Goal: Task Accomplishment & Management: Complete application form

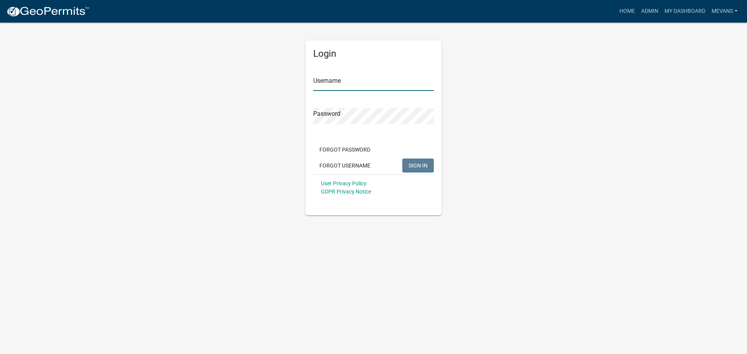
type input "Mevans"
click at [421, 162] on button "SIGN IN" at bounding box center [417, 166] width 31 height 14
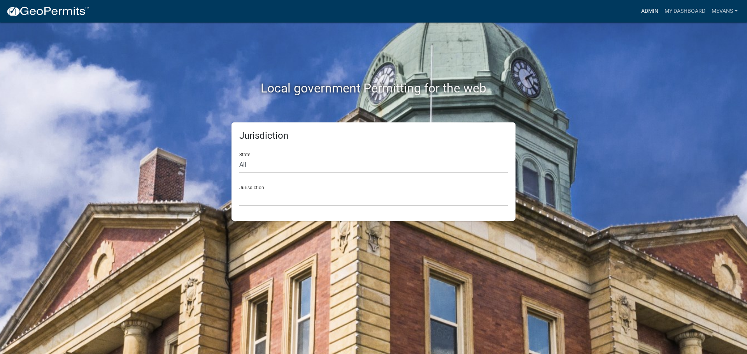
click at [648, 10] on link "Admin" at bounding box center [649, 11] width 23 height 15
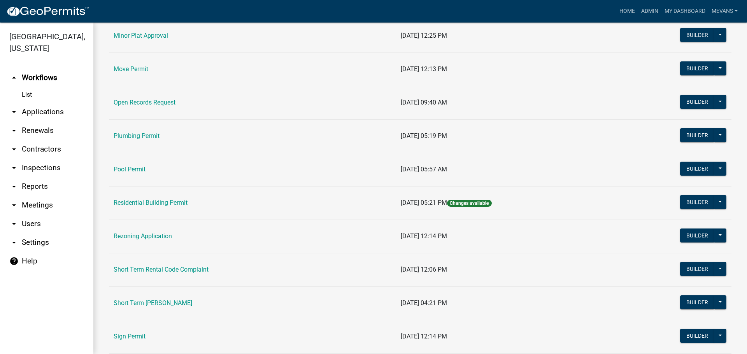
scroll to position [855, 0]
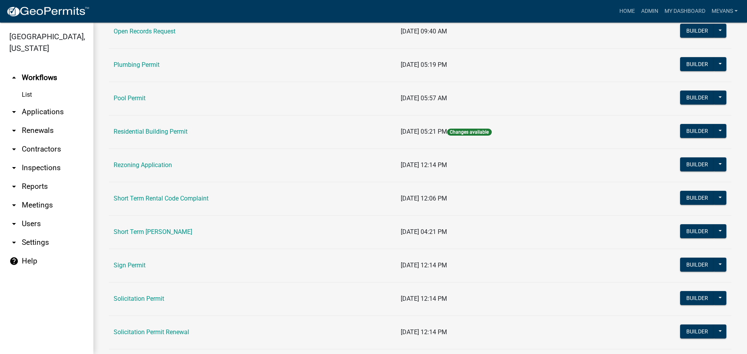
click at [133, 227] on td "Short Term [PERSON_NAME]" at bounding box center [252, 231] width 287 height 33
click at [133, 231] on link "Short Term [PERSON_NAME]" at bounding box center [153, 231] width 79 height 7
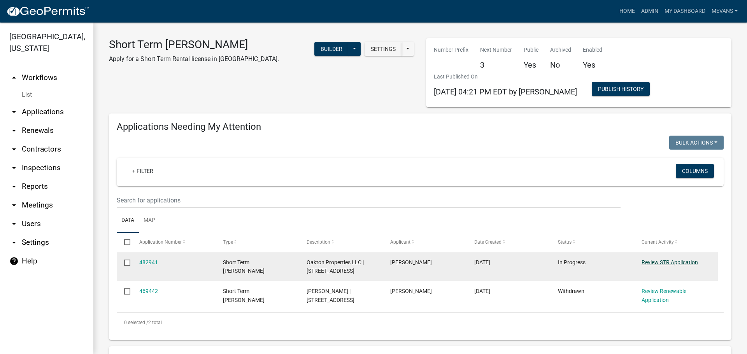
click at [656, 265] on link "Review STR Application" at bounding box center [669, 262] width 56 height 6
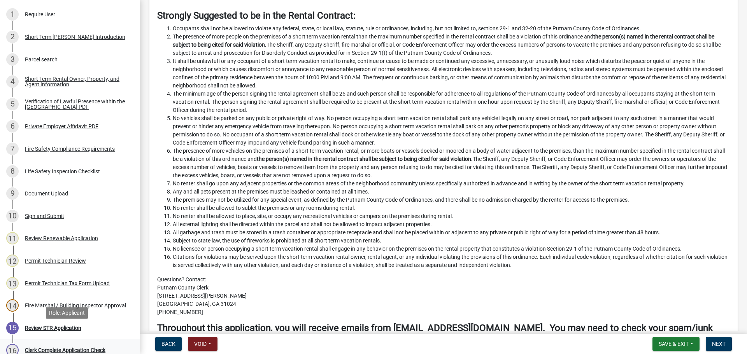
scroll to position [224, 0]
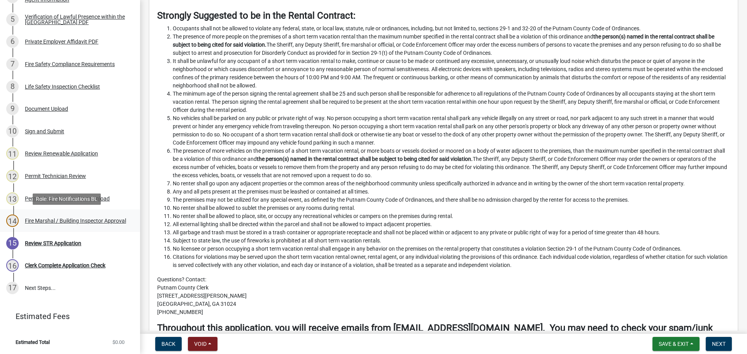
click at [45, 218] on div "Fire Marshal / Building Inspector Approval" at bounding box center [75, 220] width 101 height 5
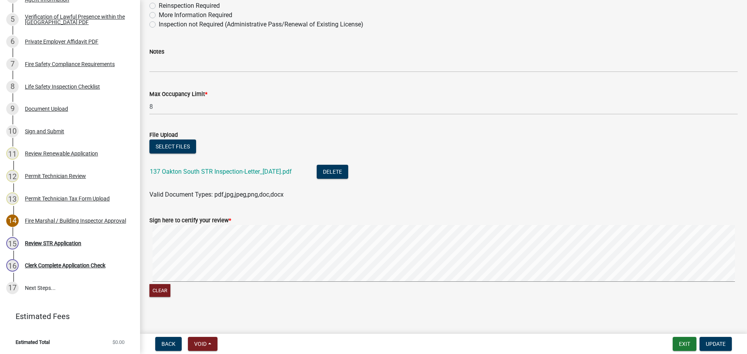
scroll to position [206, 0]
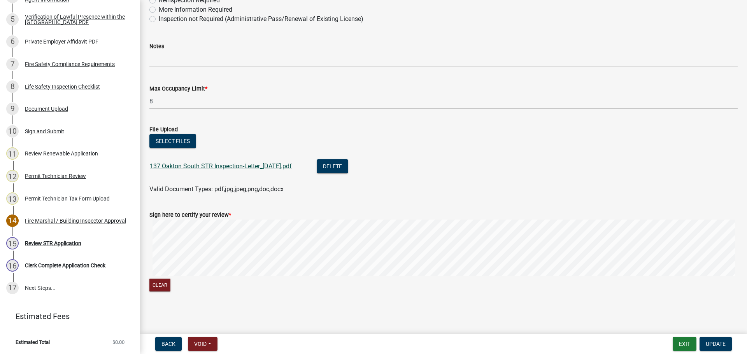
click at [192, 163] on link "137 Oakton South STR Inspection-Letter_[DATE].pdf" at bounding box center [221, 166] width 142 height 7
click at [727, 349] on button "Update" at bounding box center [715, 344] width 32 height 14
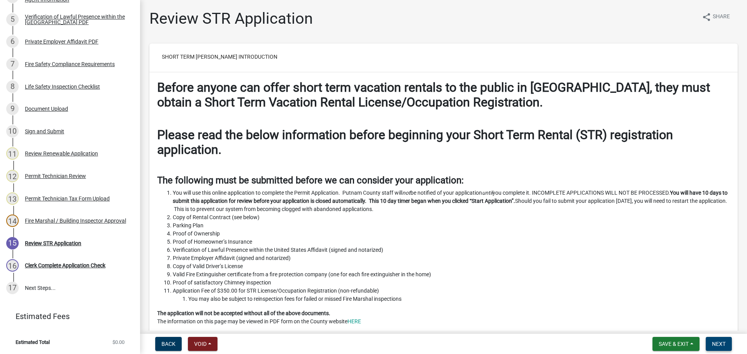
click at [724, 344] on span "Next" at bounding box center [719, 344] width 14 height 6
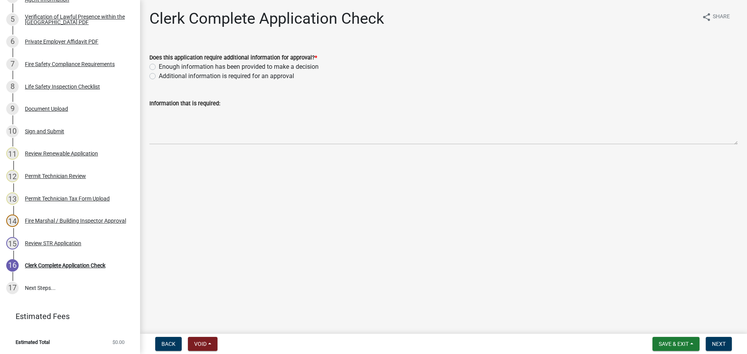
click at [159, 67] on label "Enough information has been provided to make a decision" at bounding box center [239, 66] width 160 height 9
click at [159, 67] on input "Enough information has been provided to make a decision" at bounding box center [161, 64] width 5 height 5
radio input "true"
click at [718, 341] on span "Next" at bounding box center [719, 344] width 14 height 6
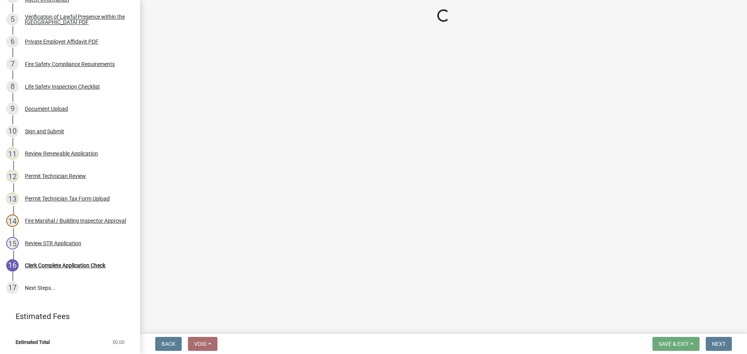
scroll to position [291, 0]
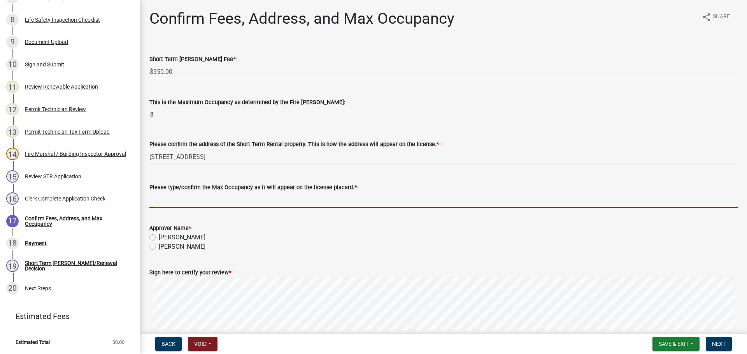
click at [166, 199] on input "Please type/confirm the Max Occupancy as it will appear on the license placard.…" at bounding box center [443, 200] width 588 height 16
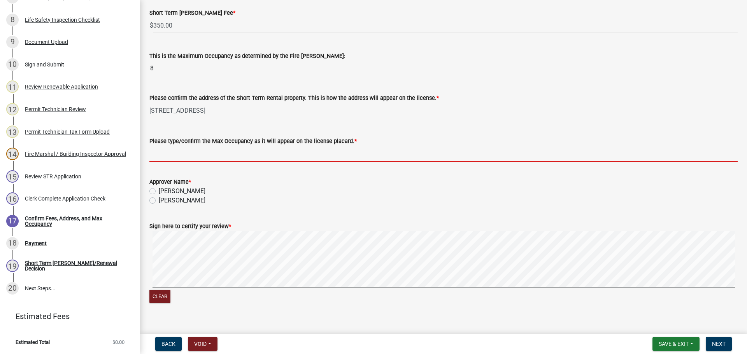
scroll to position [58, 0]
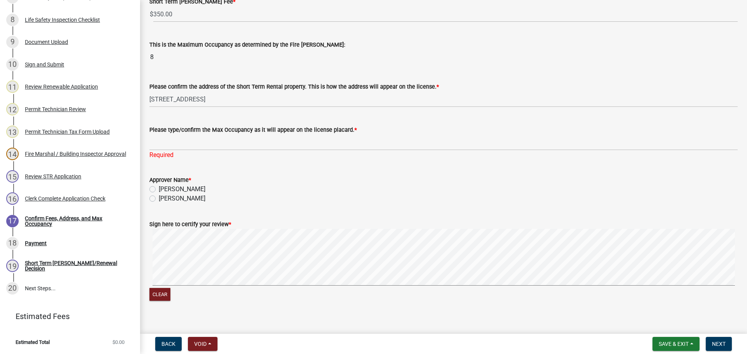
click at [155, 191] on div "Approver Name * [PERSON_NAME] [PERSON_NAME]" at bounding box center [443, 189] width 588 height 28
click at [159, 198] on label "[PERSON_NAME]" at bounding box center [182, 198] width 47 height 9
click at [159, 198] on input "[PERSON_NAME]" at bounding box center [161, 196] width 5 height 5
radio input "true"
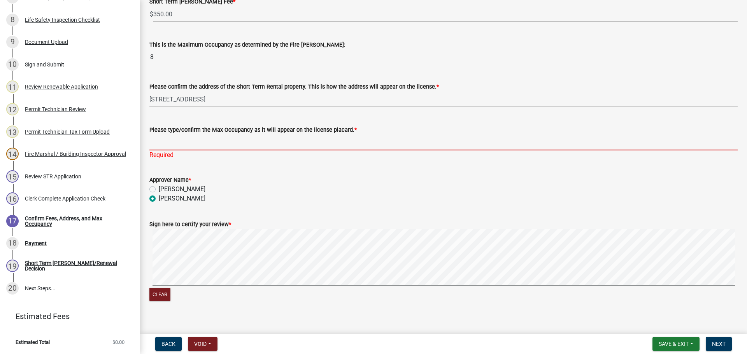
click at [157, 141] on input "Please type/confirm the Max Occupancy as it will appear on the license placard.…" at bounding box center [443, 143] width 588 height 16
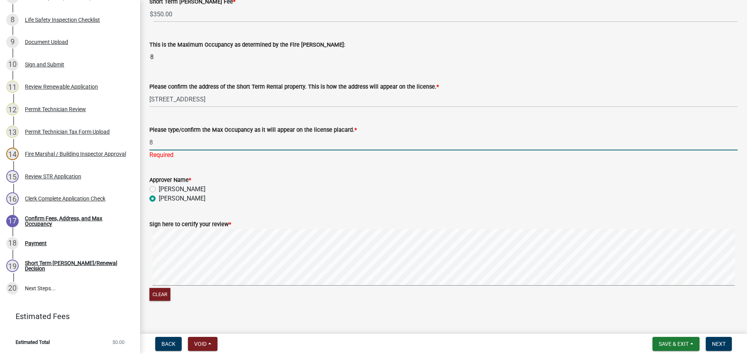
type input "8"
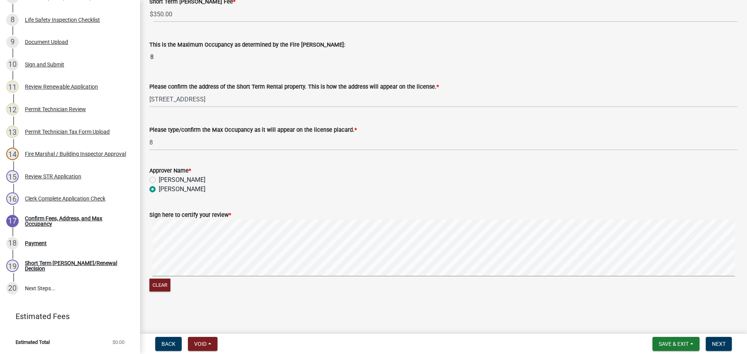
click at [173, 268] on div "Sign here to certify your review * Clear" at bounding box center [443, 247] width 600 height 93
click at [231, 266] on div "Confirm Fees, Address, and Max Occupancy share Share Short Term [PERSON_NAME] F…" at bounding box center [443, 130] width 607 height 356
click at [724, 342] on button "Next" at bounding box center [718, 344] width 26 height 14
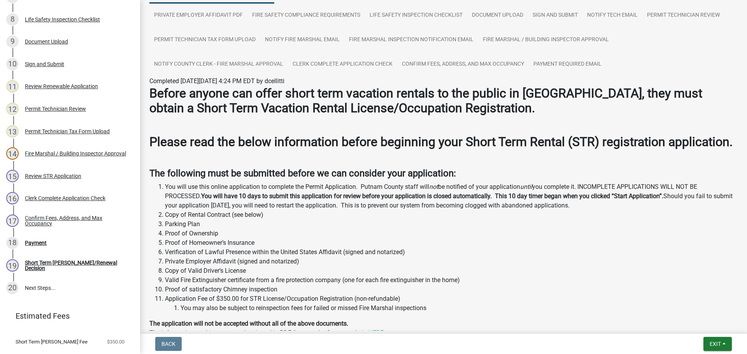
scroll to position [311, 0]
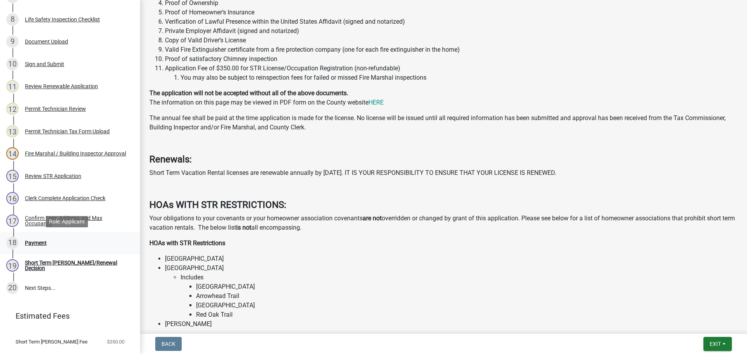
click at [31, 240] on div "Payment" at bounding box center [36, 242] width 22 height 5
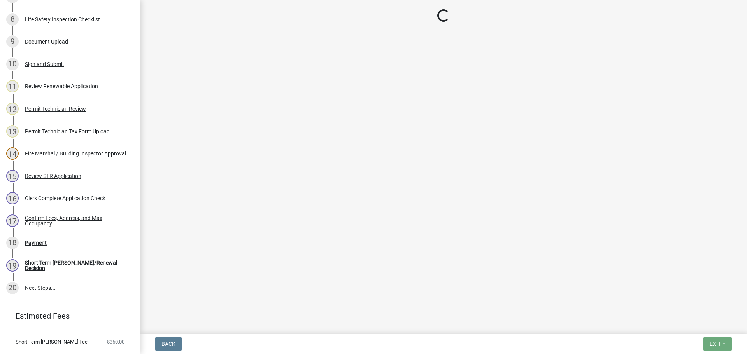
select select "3: 3"
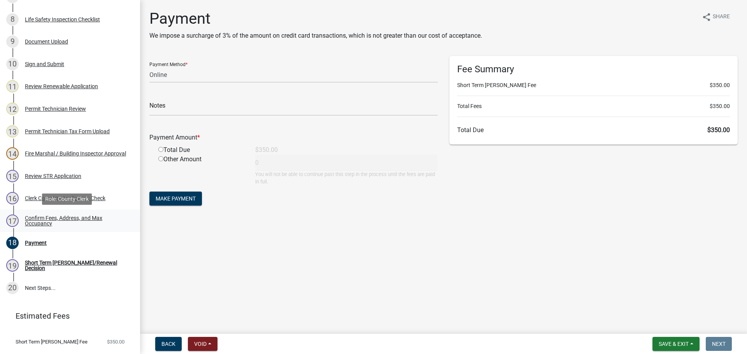
click at [43, 215] on div "17 Confirm Fees, Address, and Max Occupancy" at bounding box center [66, 221] width 121 height 12
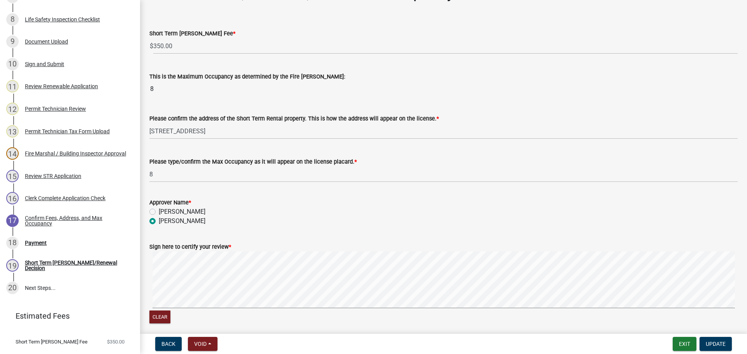
scroll to position [58, 0]
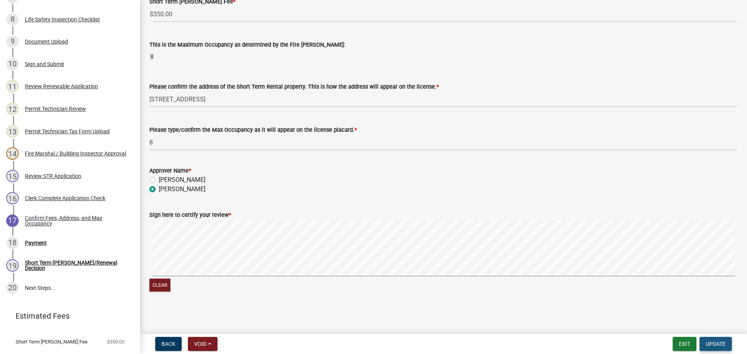
click at [722, 343] on span "Update" at bounding box center [715, 344] width 20 height 6
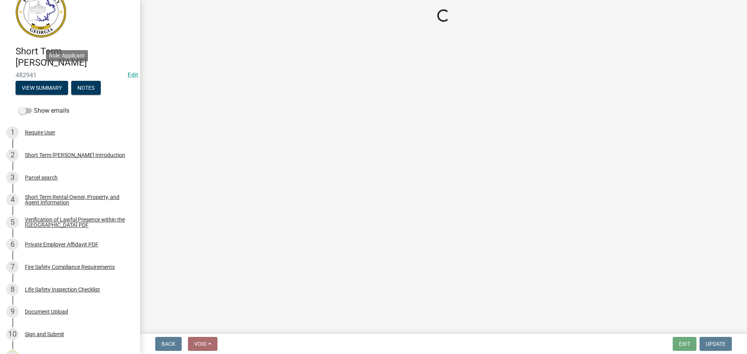
scroll to position [19, 0]
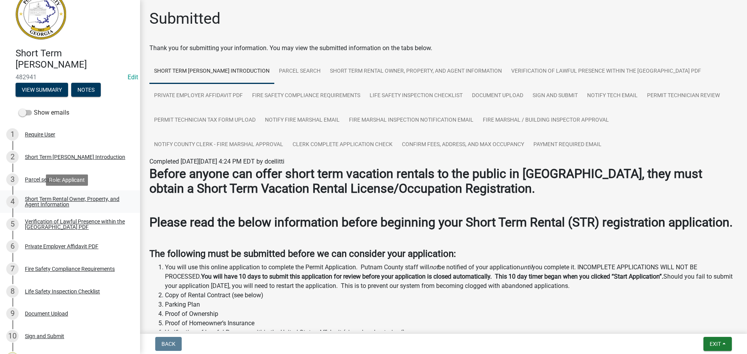
click at [46, 201] on div "Short Term Rental Owner, Property, and Agent Information" at bounding box center [76, 201] width 103 height 11
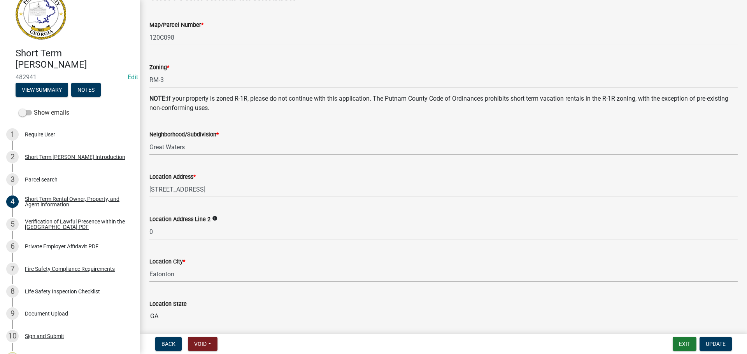
scroll to position [428, 0]
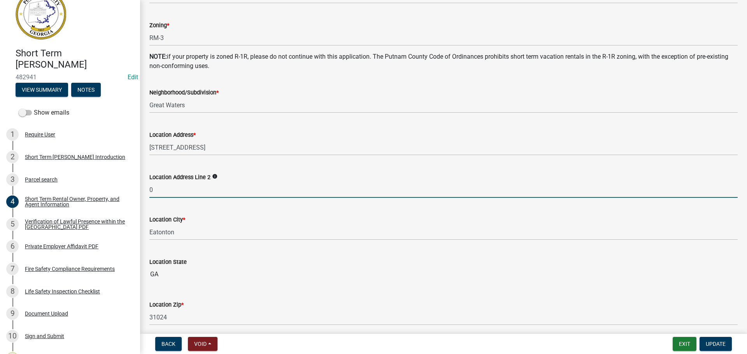
click at [171, 192] on input "0" at bounding box center [443, 190] width 588 height 16
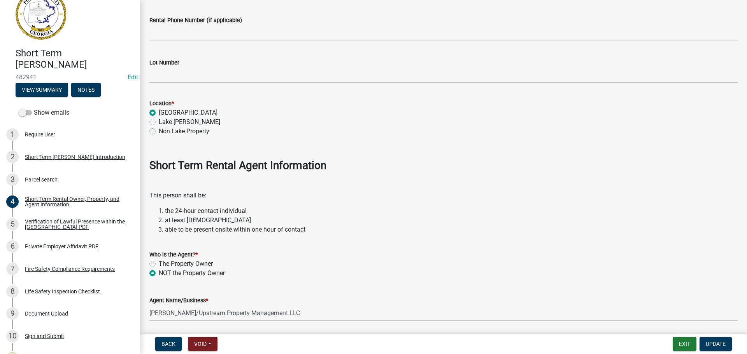
scroll to position [778, 0]
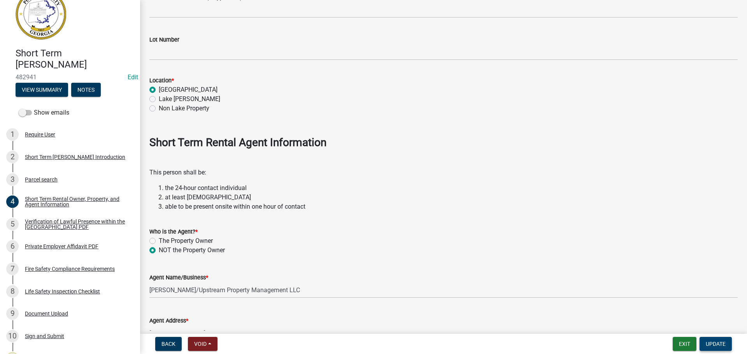
click at [724, 338] on button "Update" at bounding box center [715, 344] width 32 height 14
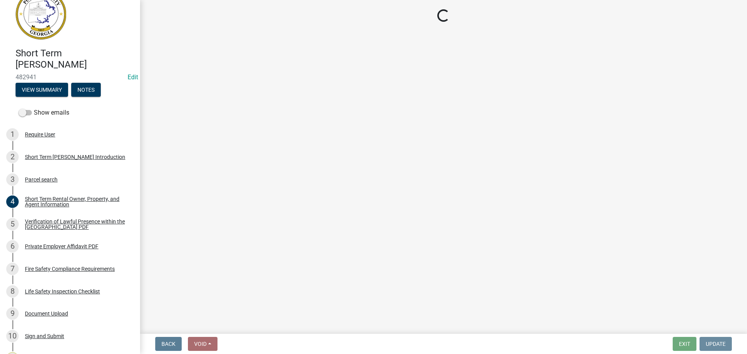
scroll to position [0, 0]
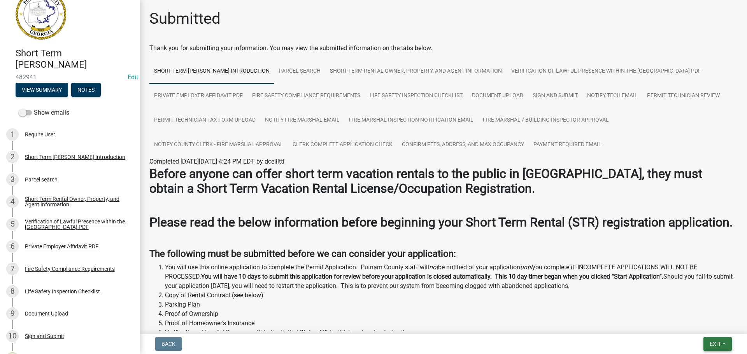
click at [715, 343] on span "Exit" at bounding box center [714, 344] width 11 height 6
click at [704, 323] on button "Save & Exit" at bounding box center [700, 324] width 62 height 19
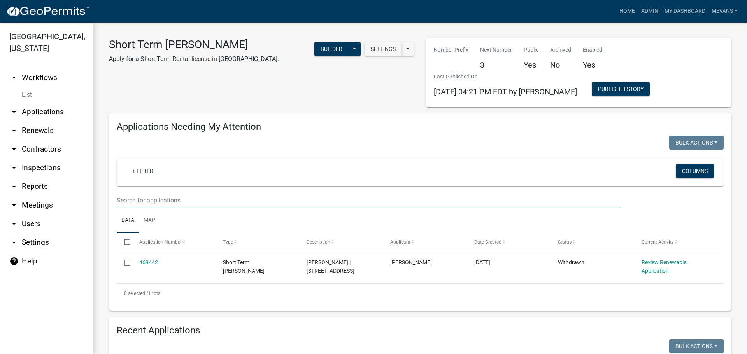
click at [156, 199] on input "text" at bounding box center [369, 200] width 504 height 16
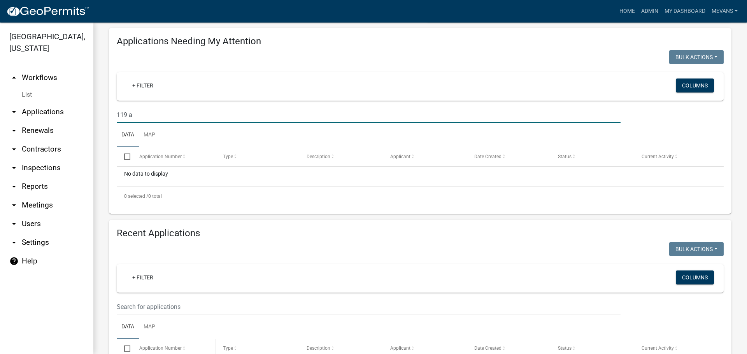
scroll to position [117, 0]
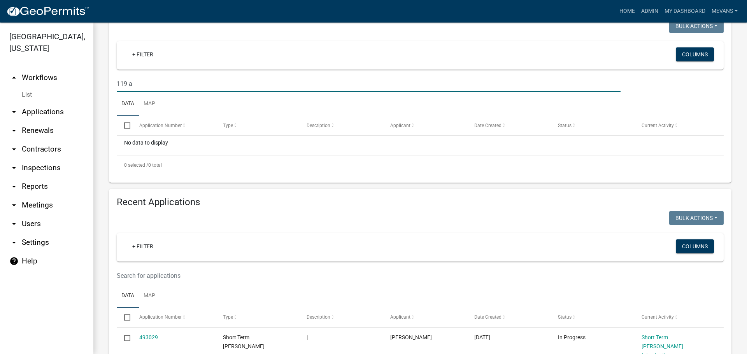
type input "119 a"
click at [181, 272] on input "text" at bounding box center [369, 276] width 504 height 16
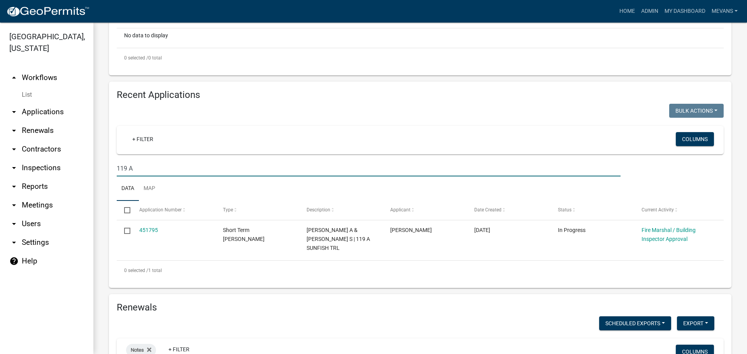
scroll to position [233, 0]
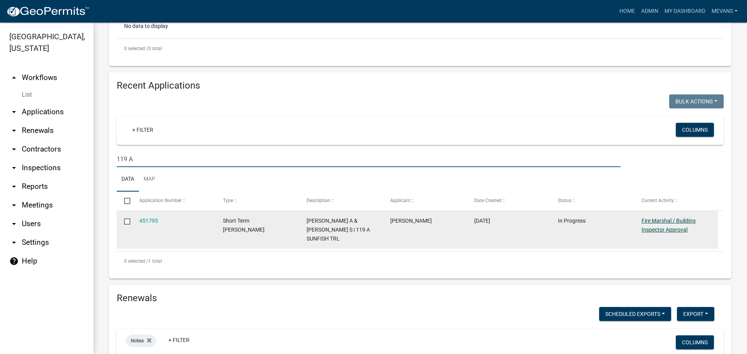
type input "119 A"
click at [660, 227] on link "Fire Marshal / Building Inspector Approval" at bounding box center [668, 225] width 54 height 15
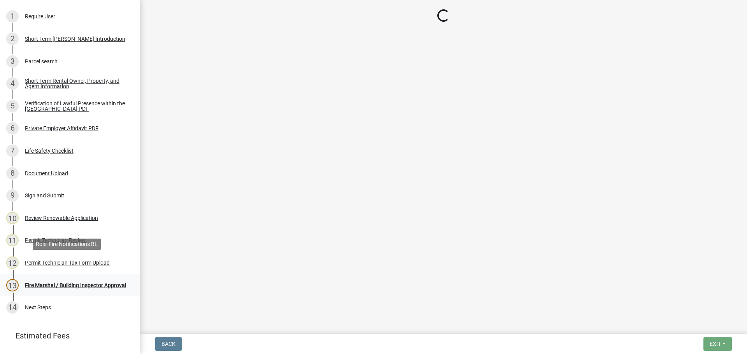
scroll to position [157, 0]
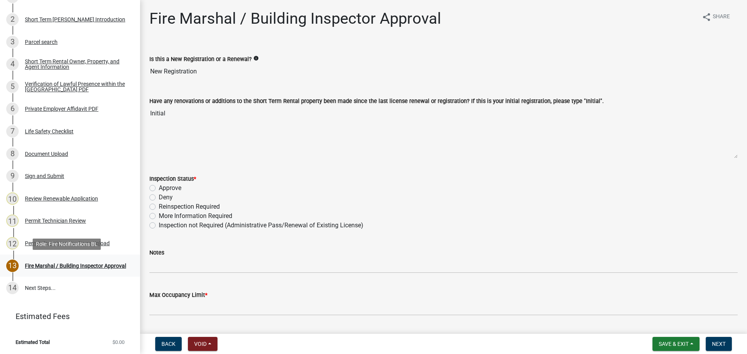
click at [41, 263] on div "Fire Marshal / Building Inspector Approval" at bounding box center [75, 265] width 101 height 5
